Goal: Task Accomplishment & Management: Complete application form

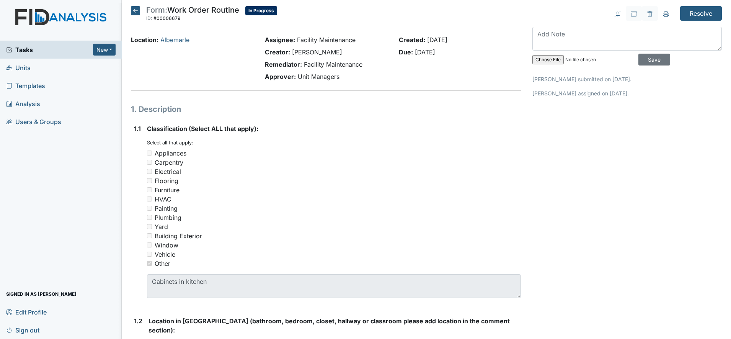
scroll to position [338, 0]
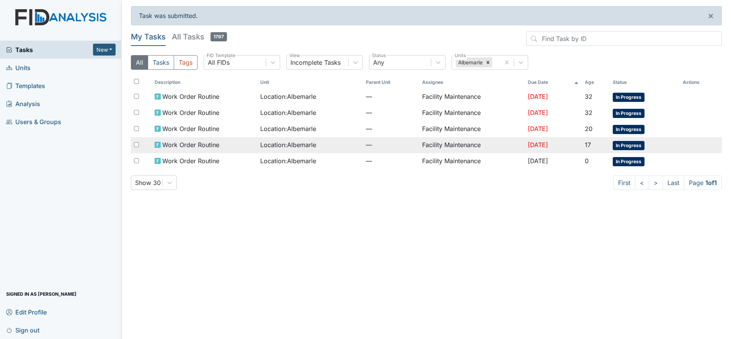
click at [279, 142] on span "Location : [GEOGRAPHIC_DATA]" at bounding box center [288, 144] width 56 height 9
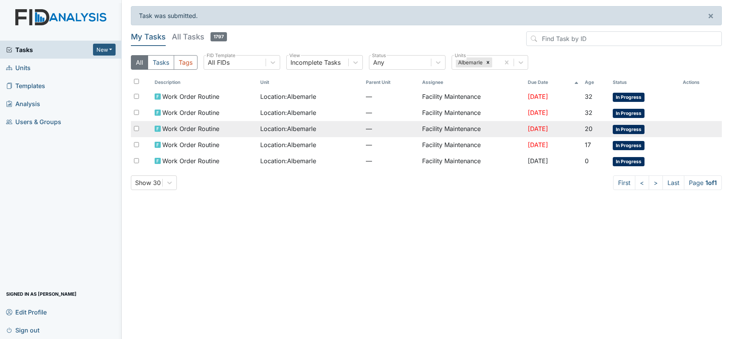
click at [208, 124] on span "Work Order Routine" at bounding box center [190, 128] width 57 height 9
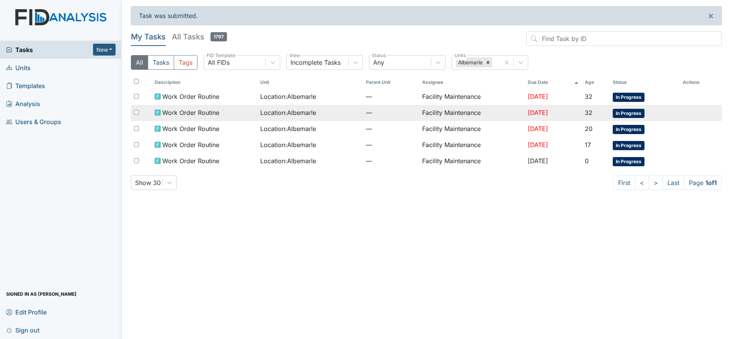
click at [214, 110] on span "Work Order Routine" at bounding box center [190, 112] width 57 height 9
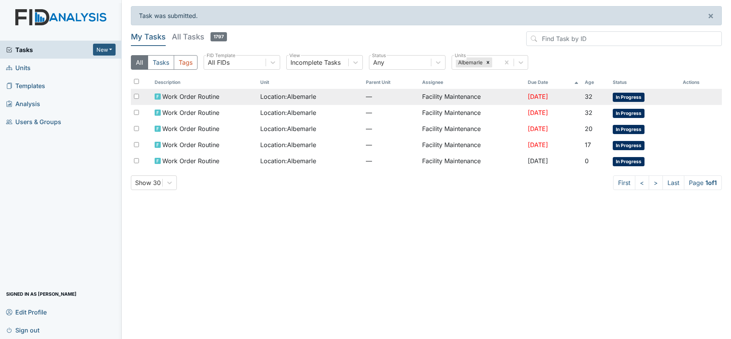
click at [278, 93] on span "Location : Albemarle" at bounding box center [288, 96] width 56 height 9
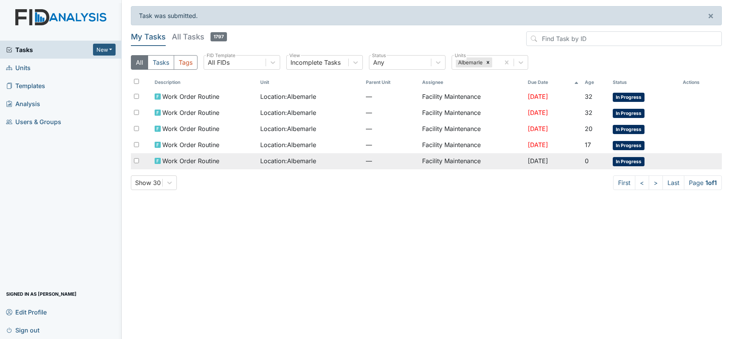
click at [199, 160] on span "Work Order Routine" at bounding box center [190, 160] width 57 height 9
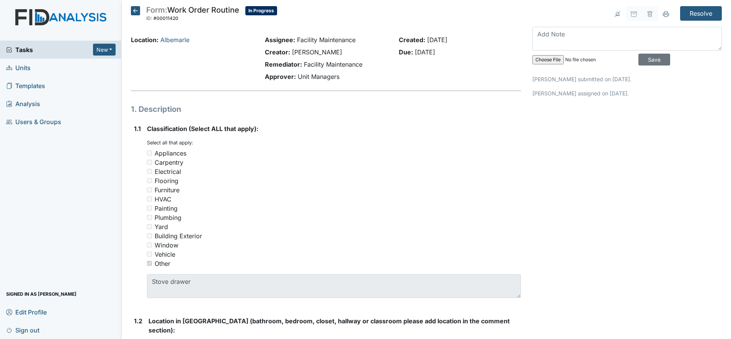
click at [541, 59] on input "file" at bounding box center [585, 60] width 104 height 18
click at [538, 33] on textarea at bounding box center [628, 39] width 190 height 24
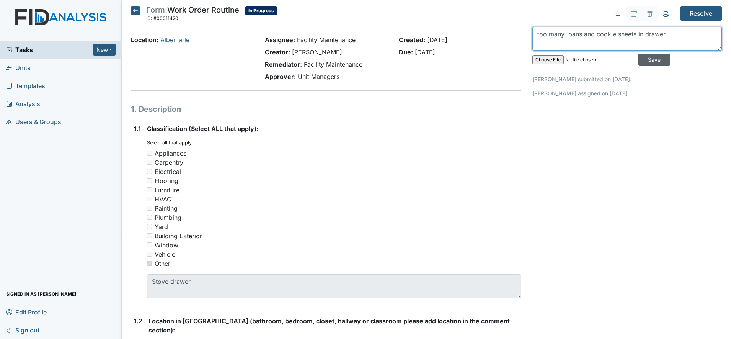
type textarea "too many pans and cookie sheets in drawer"
click at [644, 56] on input "Save" at bounding box center [655, 60] width 32 height 12
click at [546, 35] on textarea at bounding box center [628, 39] width 190 height 24
click at [590, 34] on textarea "needed to ordered" at bounding box center [628, 39] width 190 height 24
type textarea "needed to ordered flooring for bewdroom"
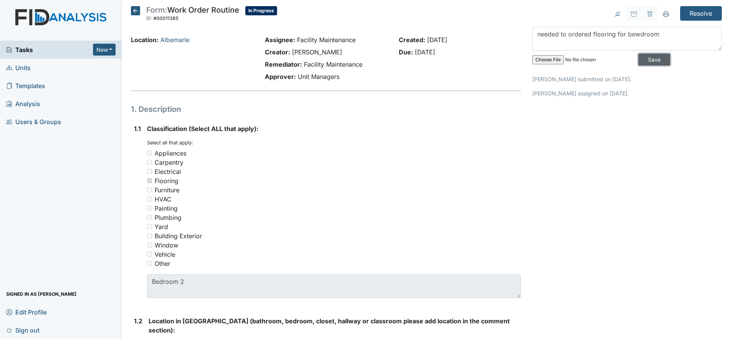
click at [639, 60] on input "Save" at bounding box center [655, 60] width 32 height 12
click at [538, 36] on textarea at bounding box center [628, 39] width 190 height 24
type textarea "o"
type textarea "needed to ordered floooring bedroom"
click at [640, 55] on input "Save" at bounding box center [655, 60] width 32 height 12
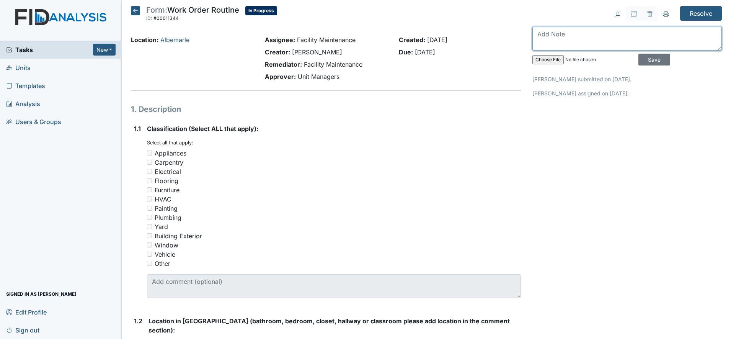
click at [542, 37] on textarea at bounding box center [628, 39] width 190 height 24
click at [542, 37] on textarea "dyer" at bounding box center [628, 39] width 190 height 24
click at [554, 34] on textarea "dyer is" at bounding box center [628, 39] width 190 height 24
type textarea "dyer is running good putting to many clothes at one time"
click at [643, 56] on input "Save" at bounding box center [655, 60] width 32 height 12
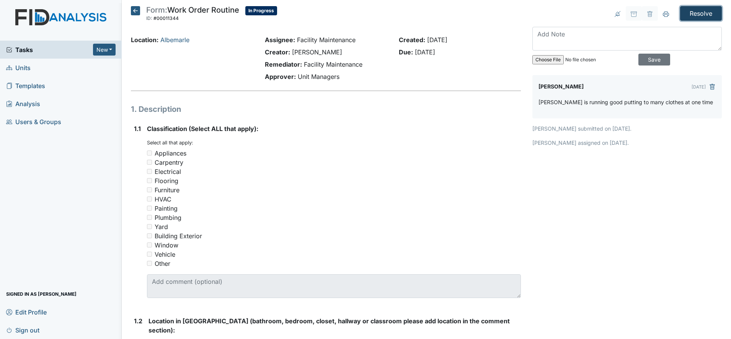
click at [691, 10] on input "Resolve" at bounding box center [702, 13] width 42 height 15
